Goal: Transaction & Acquisition: Purchase product/service

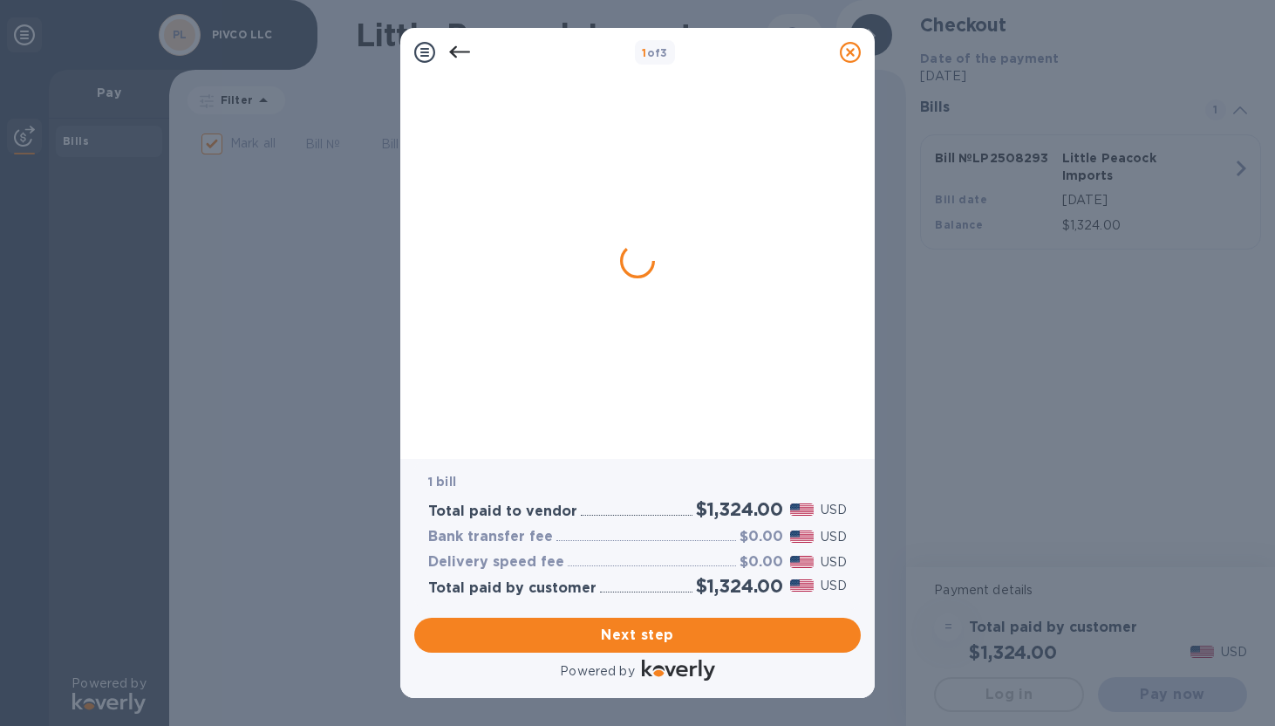
checkbox input "false"
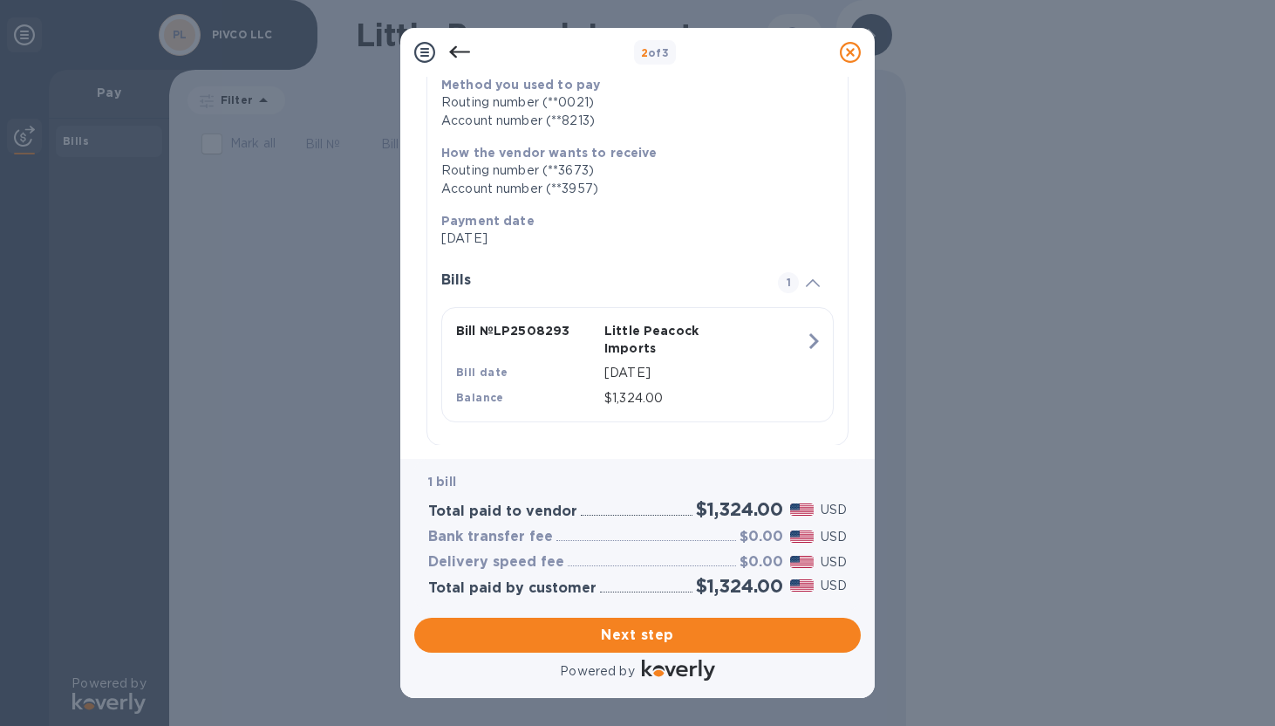
scroll to position [247, 0]
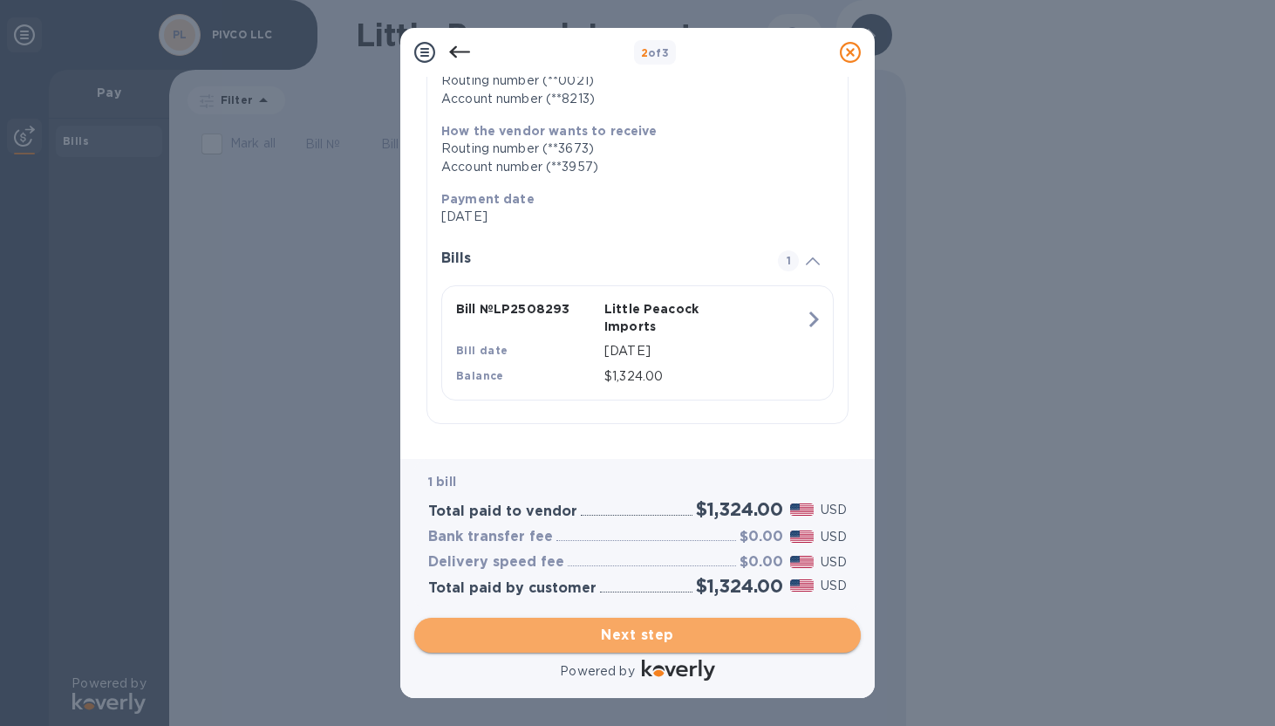
click at [680, 639] on span "Next step" at bounding box center [637, 635] width 419 height 21
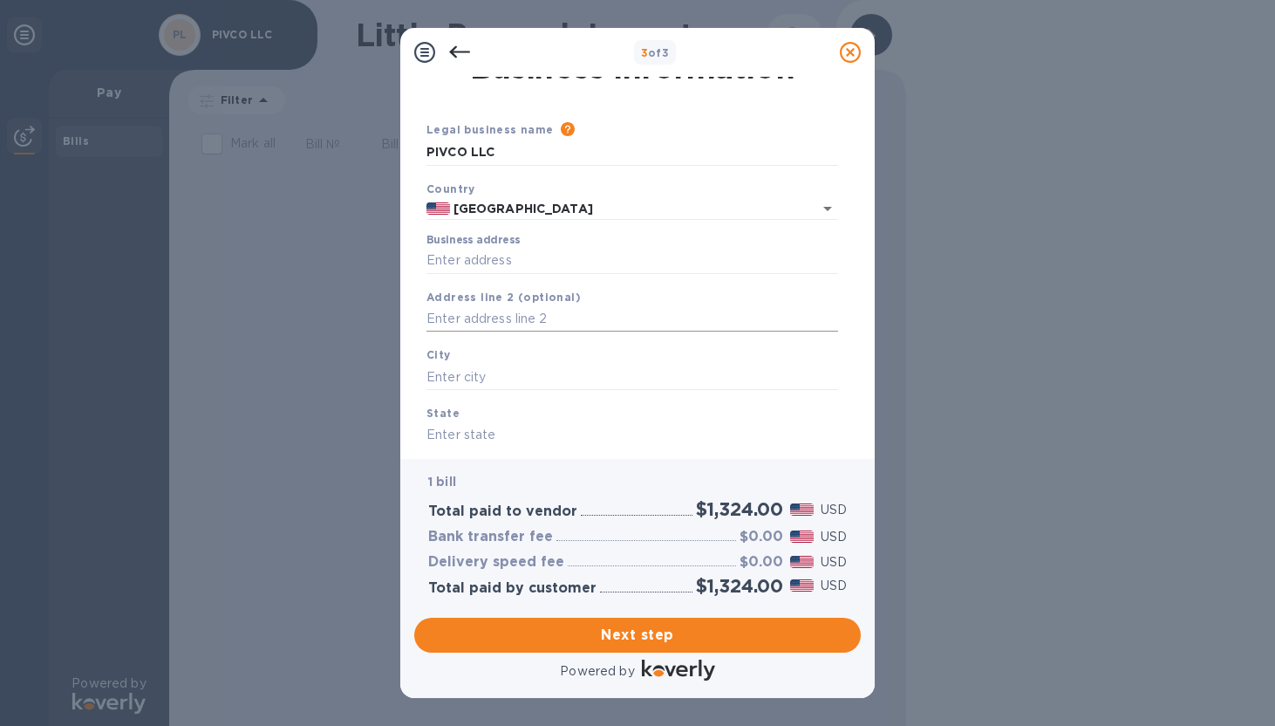
scroll to position [0, 0]
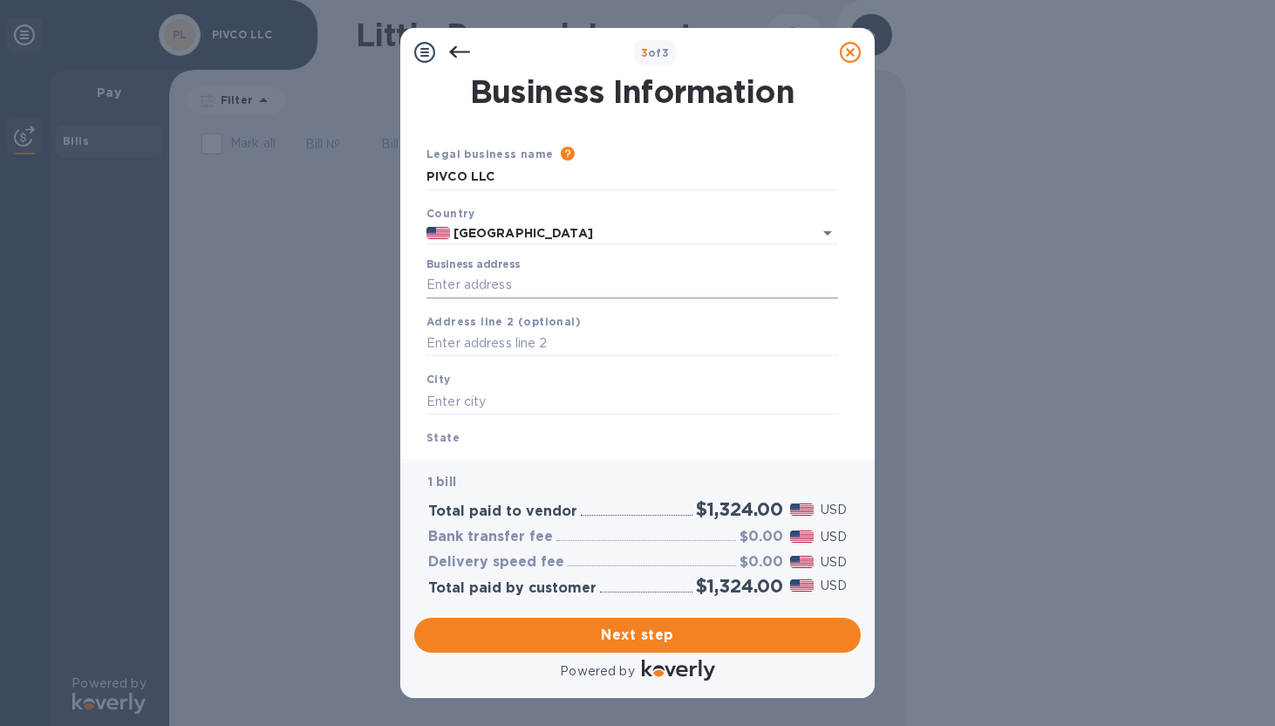
click at [482, 293] on input "Business address" at bounding box center [633, 285] width 412 height 26
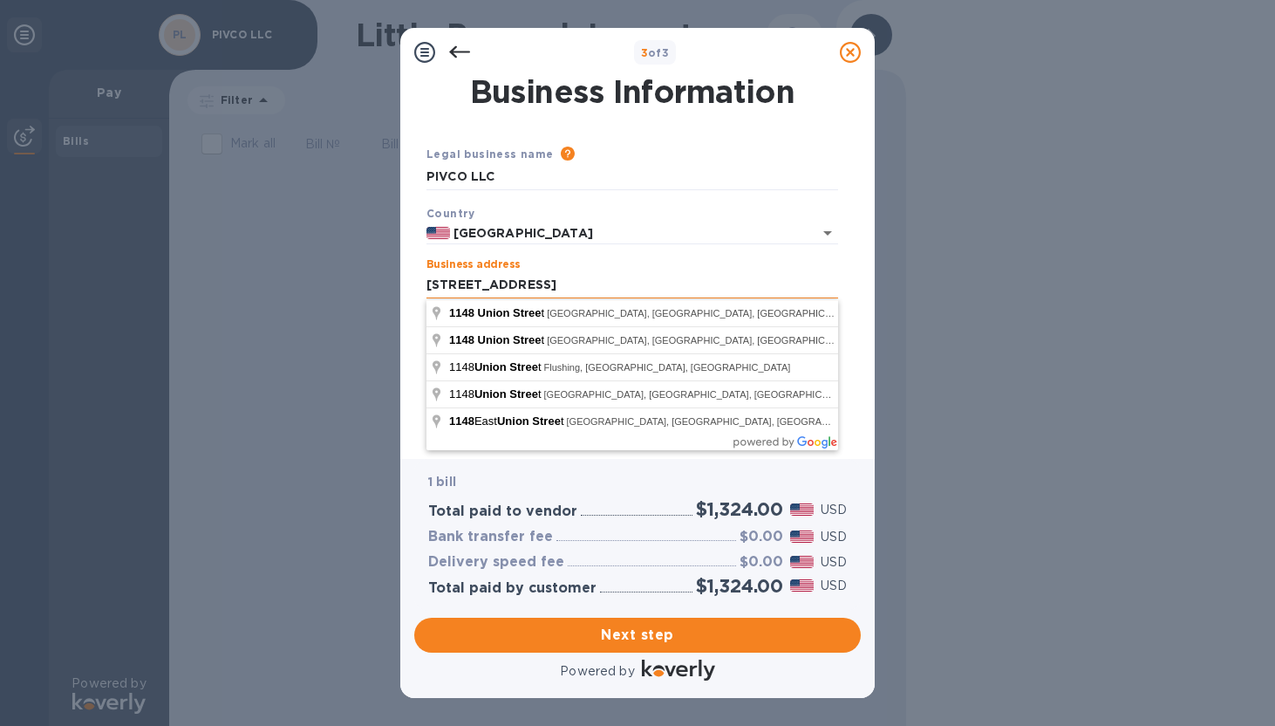
type input "[STREET_ADDRESS]"
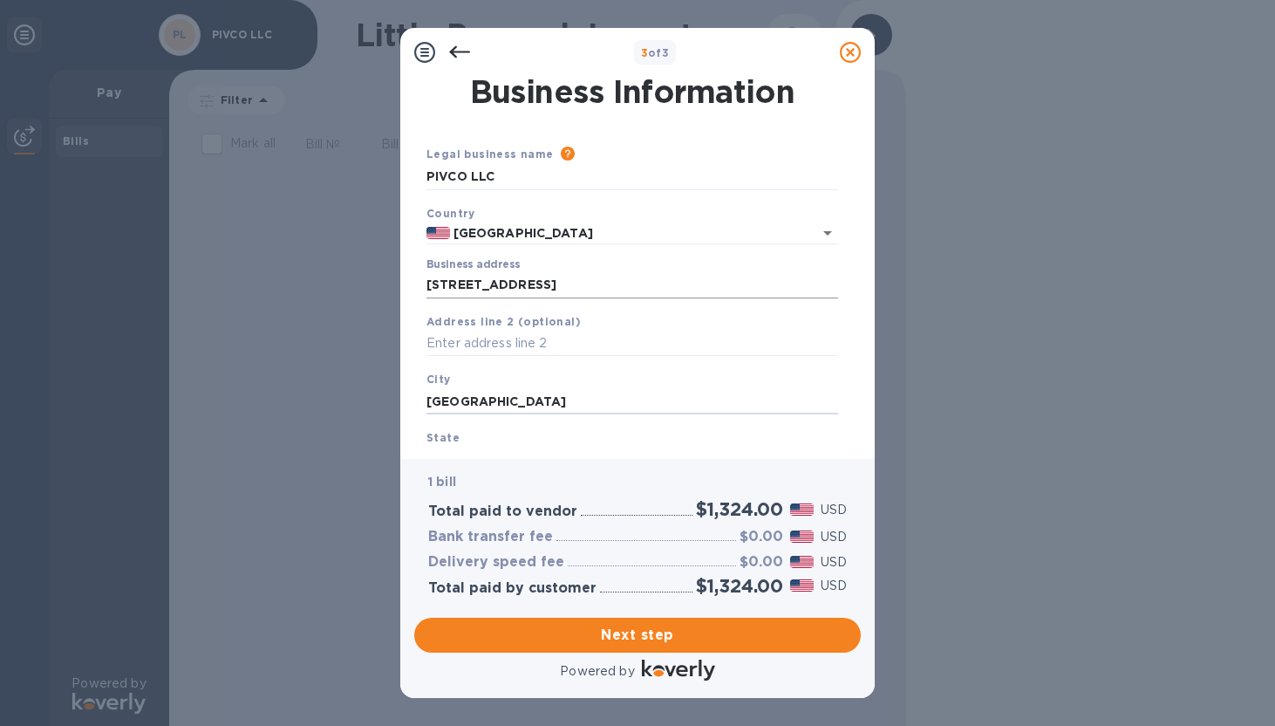
type input "[GEOGRAPHIC_DATA]"
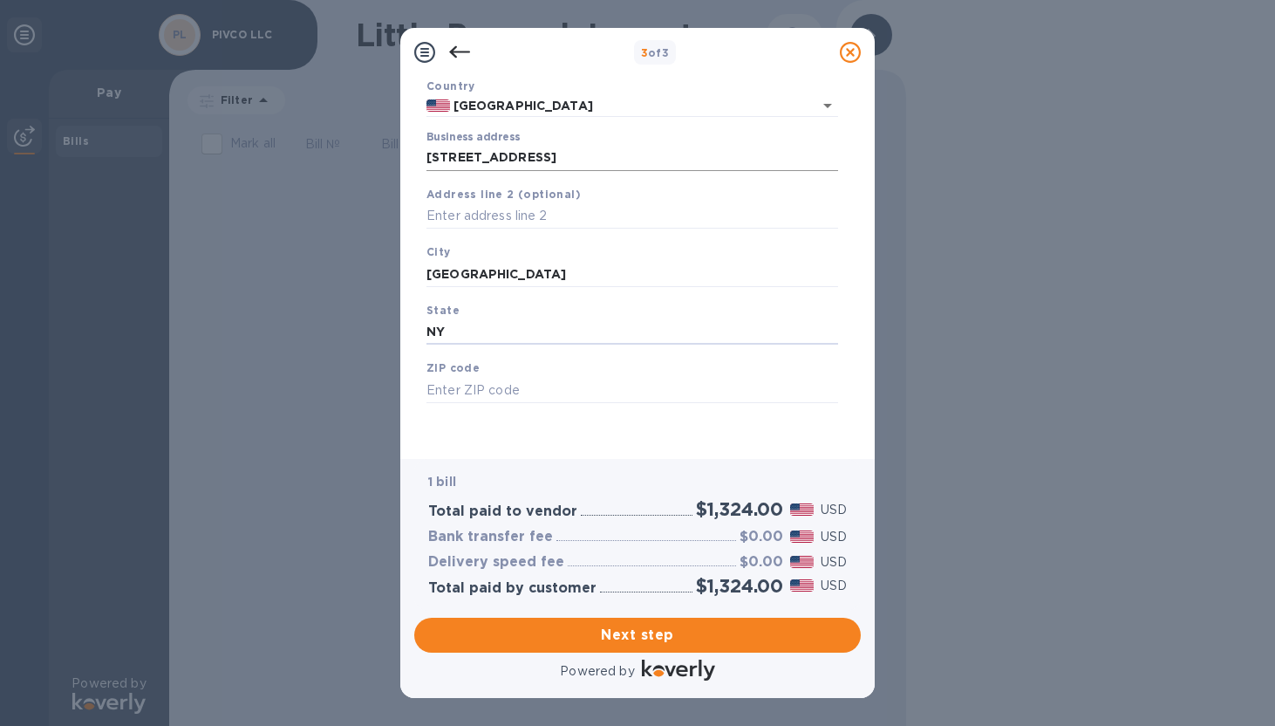
type input "NY"
type input "11225"
click at [554, 443] on div "Legal business name Please provide the legal name that appears on your SS-4 for…" at bounding box center [633, 230] width 426 height 427
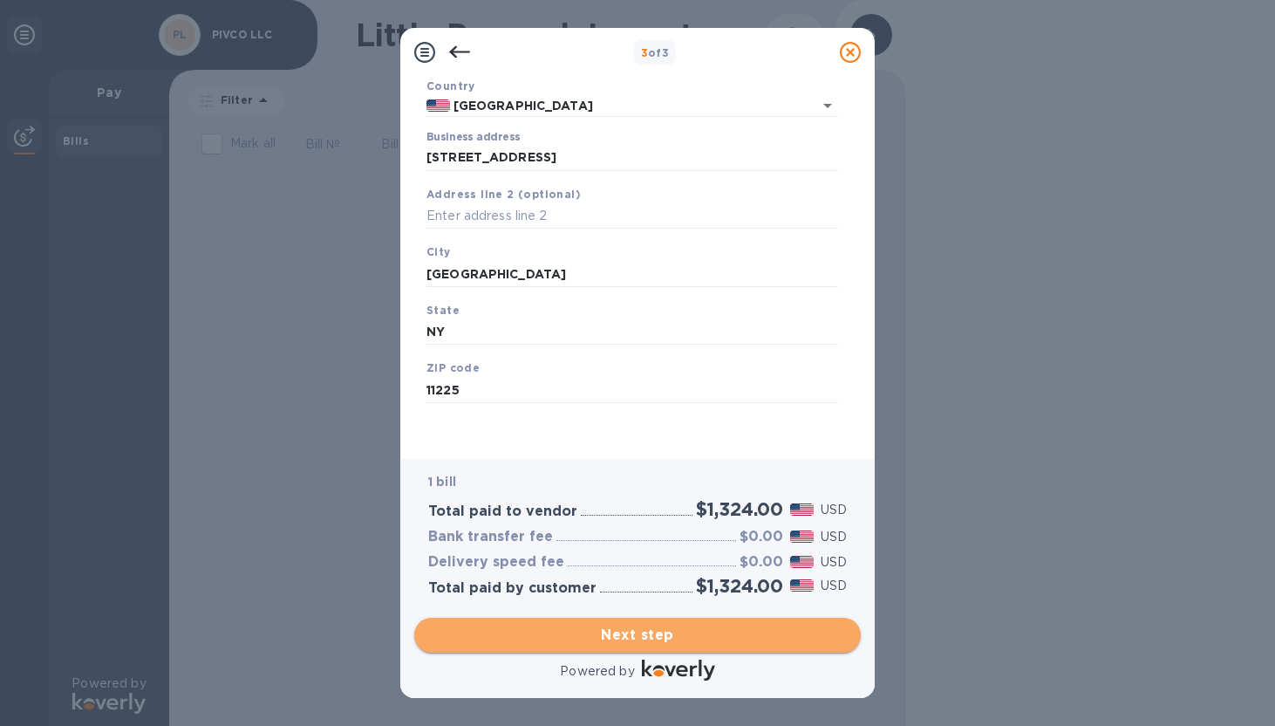
click at [665, 627] on span "Next step" at bounding box center [637, 635] width 419 height 21
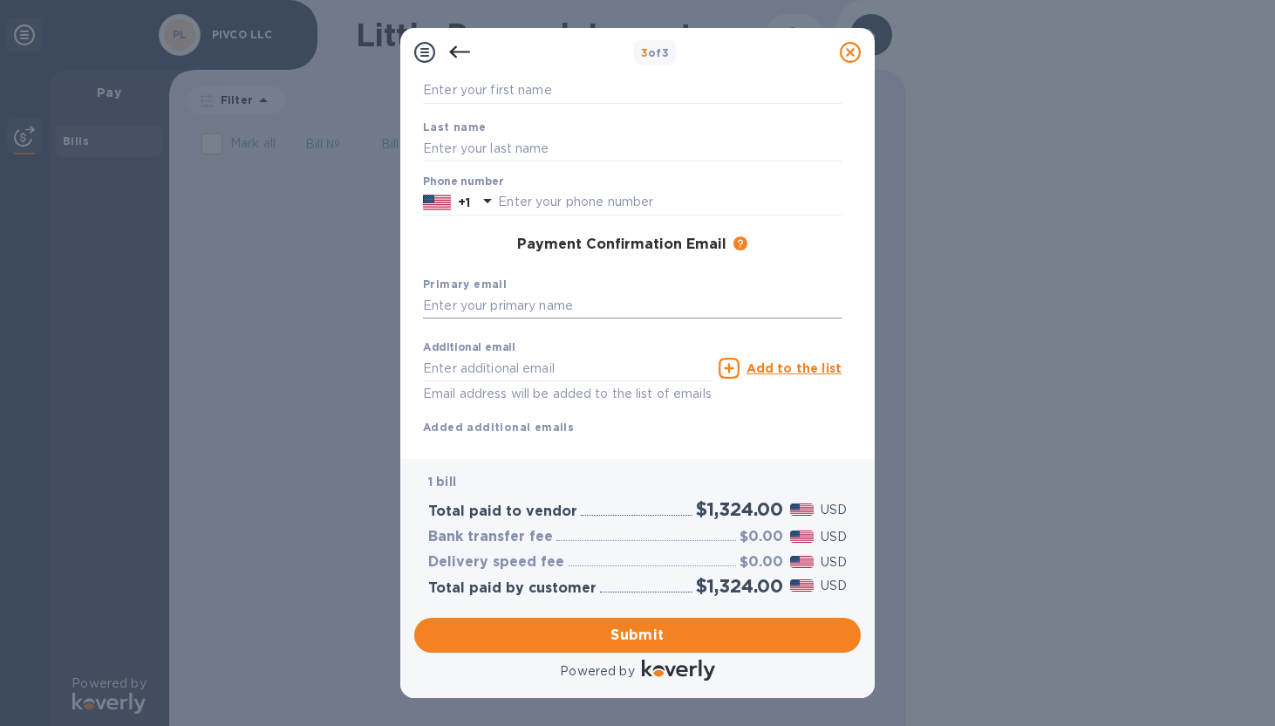
scroll to position [0, 0]
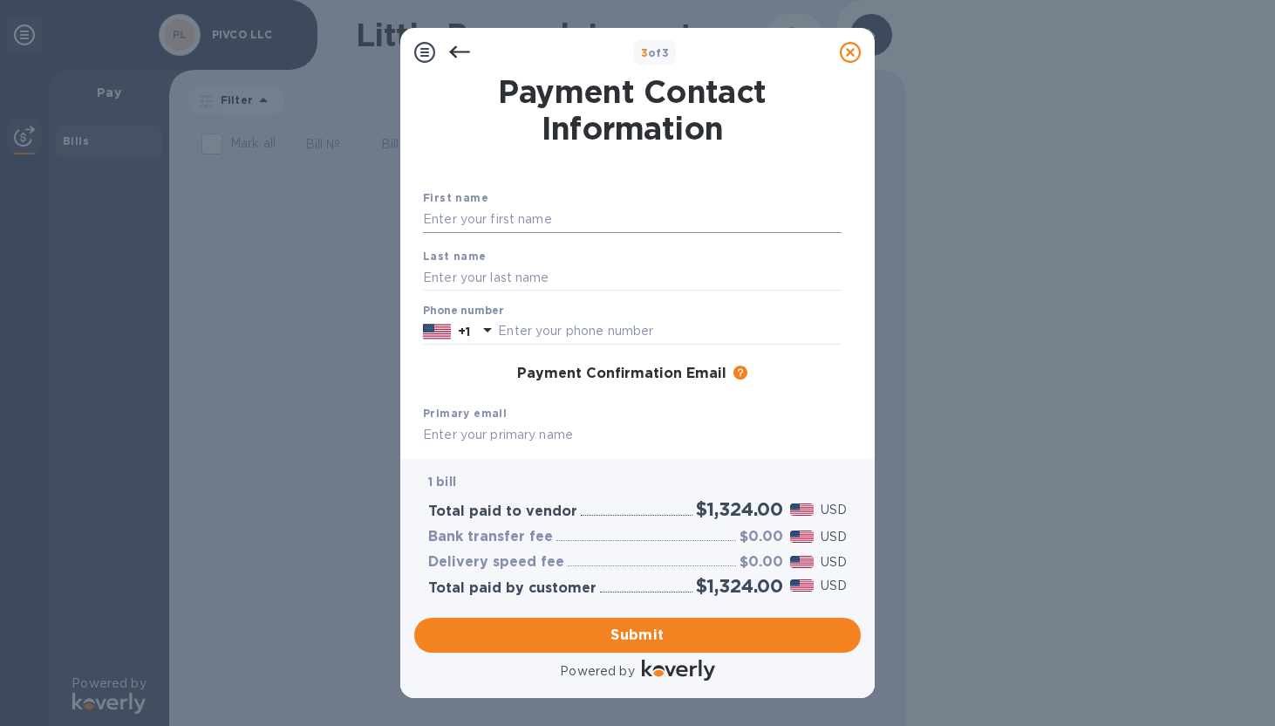
click at [479, 214] on input "text" at bounding box center [632, 220] width 419 height 26
type input "Conor"
type input "[PERSON_NAME]"
click at [503, 331] on input "text" at bounding box center [670, 331] width 344 height 26
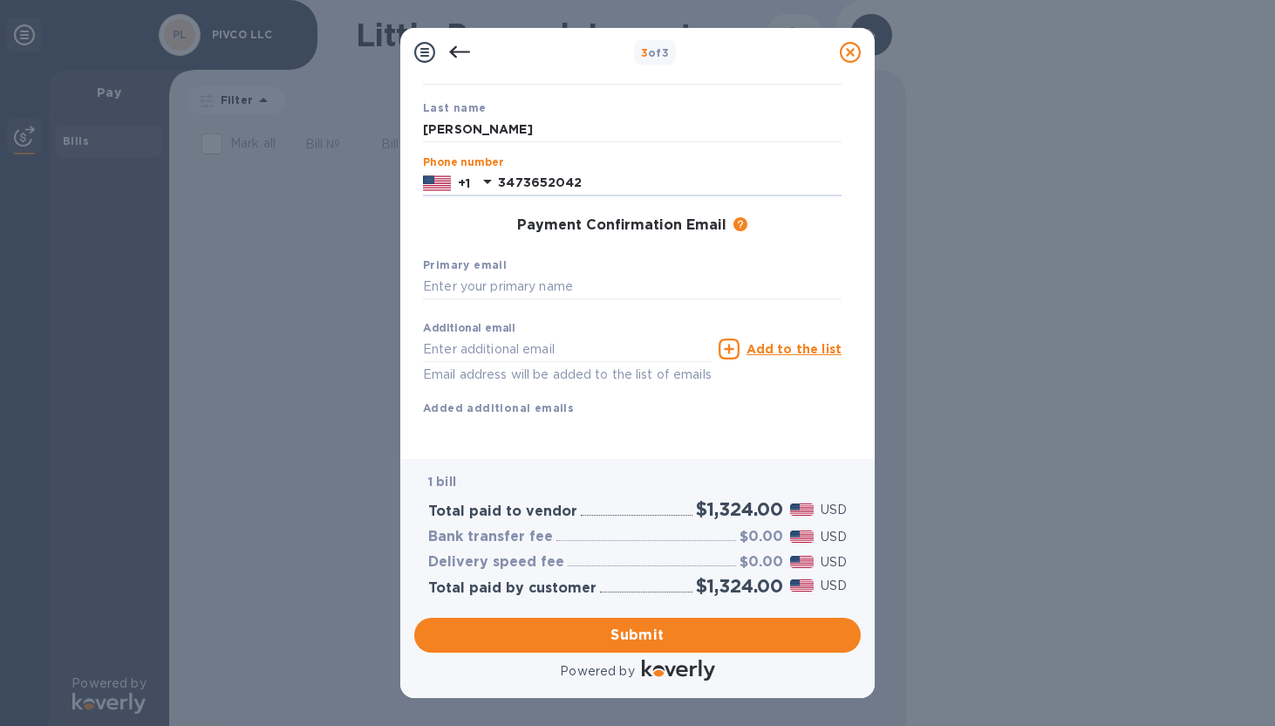
scroll to position [157, 0]
type input "3473652042"
click at [461, 276] on input "text" at bounding box center [632, 287] width 419 height 26
type input "[EMAIL_ADDRESS][DOMAIN_NAME]"
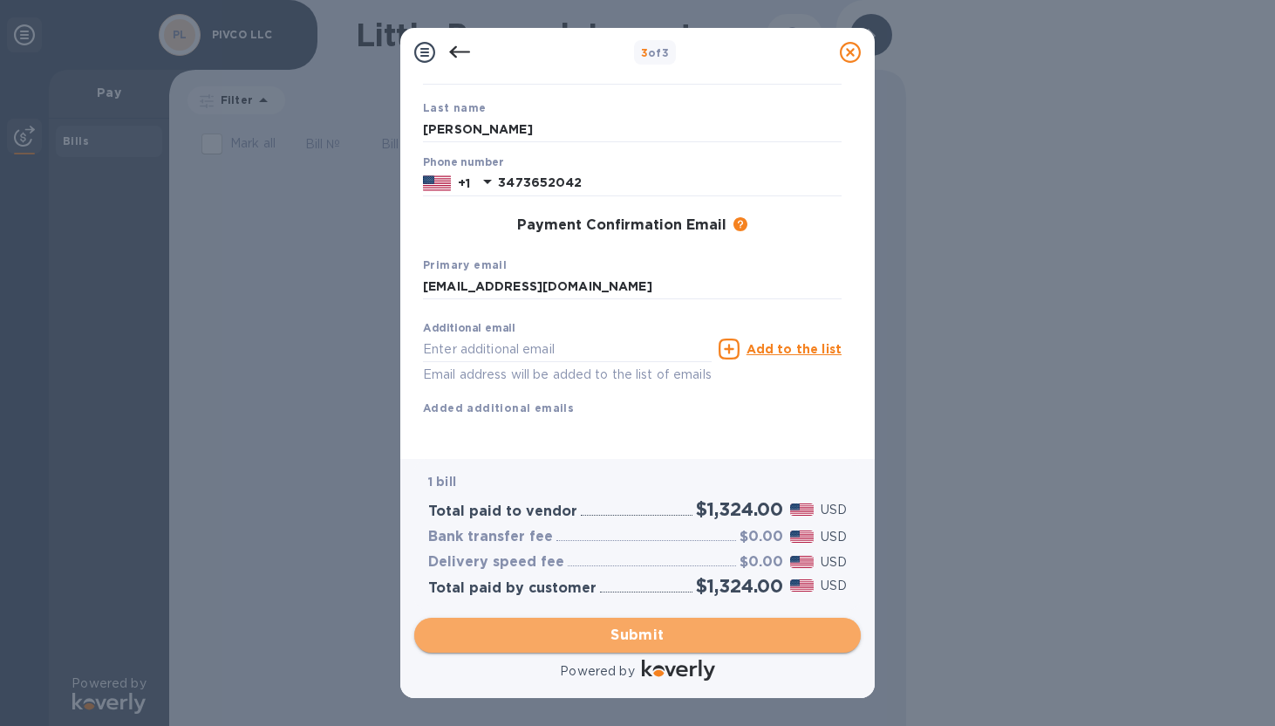
click at [613, 644] on span "Submit" at bounding box center [637, 635] width 419 height 21
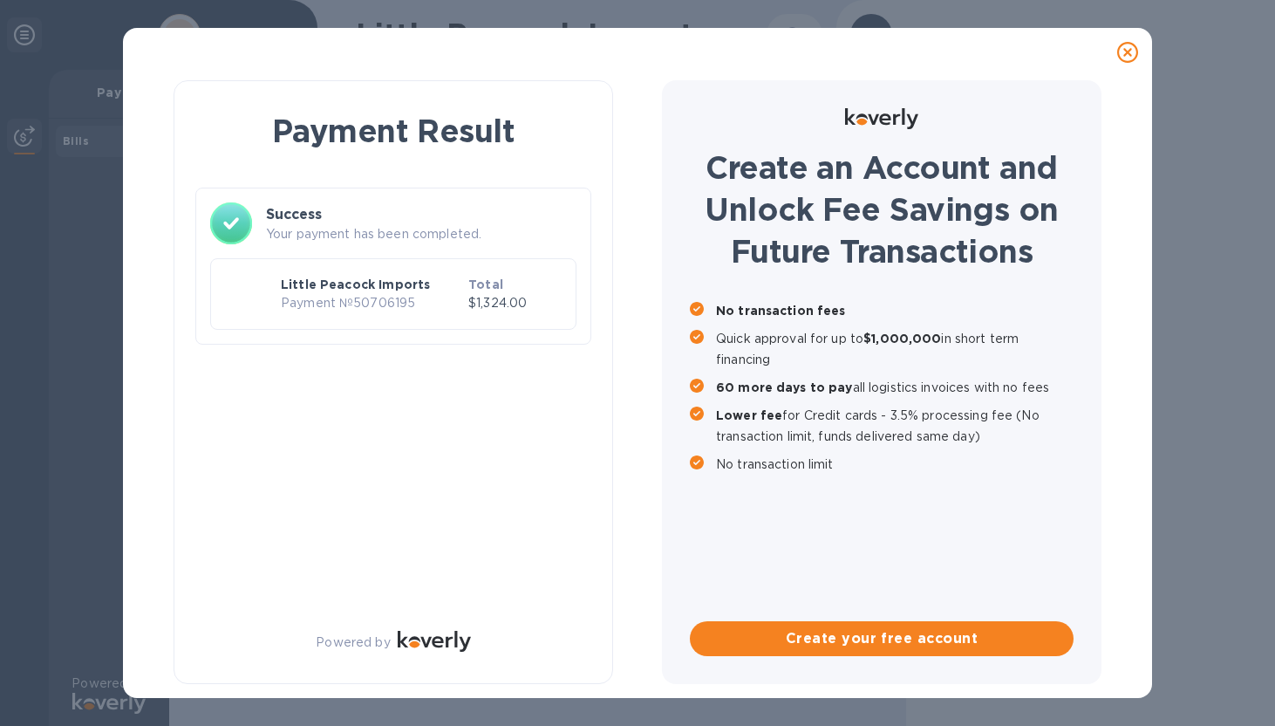
scroll to position [0, 0]
